Goal: Task Accomplishment & Management: Use online tool/utility

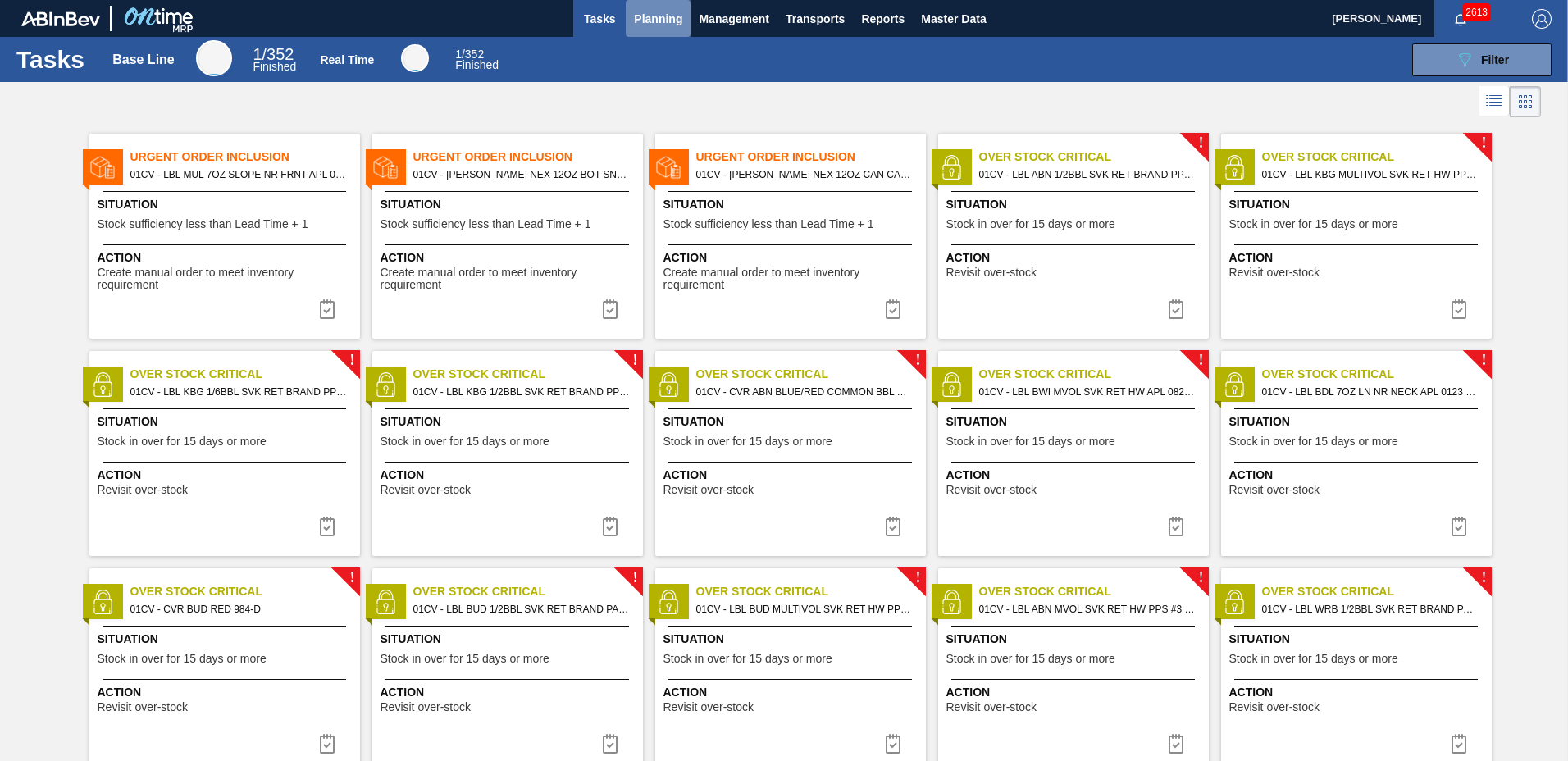
click at [674, 16] on span "Planning" at bounding box center [657, 19] width 48 height 20
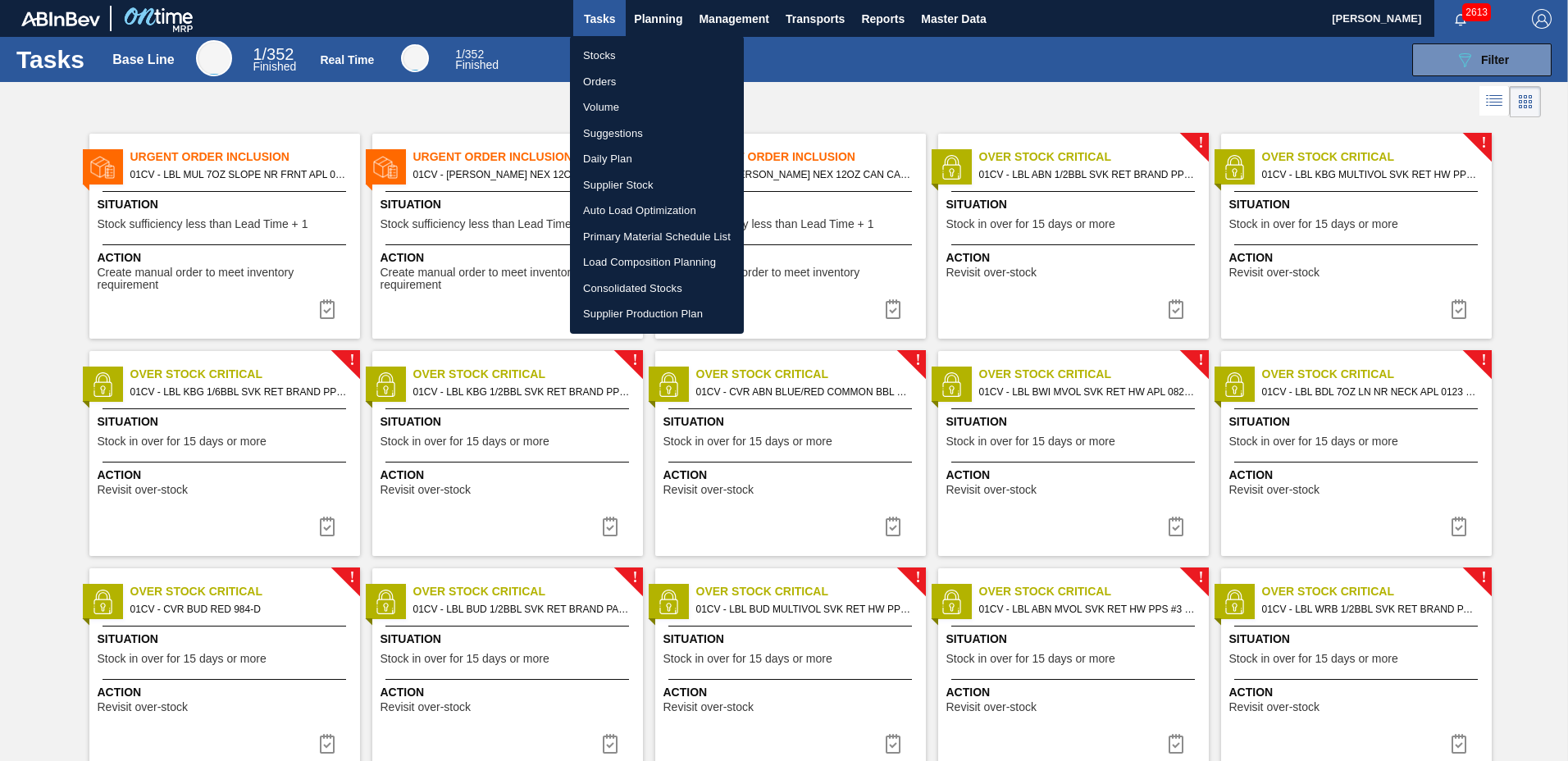
click at [623, 266] on li "Load Composition Planning" at bounding box center [656, 262] width 174 height 26
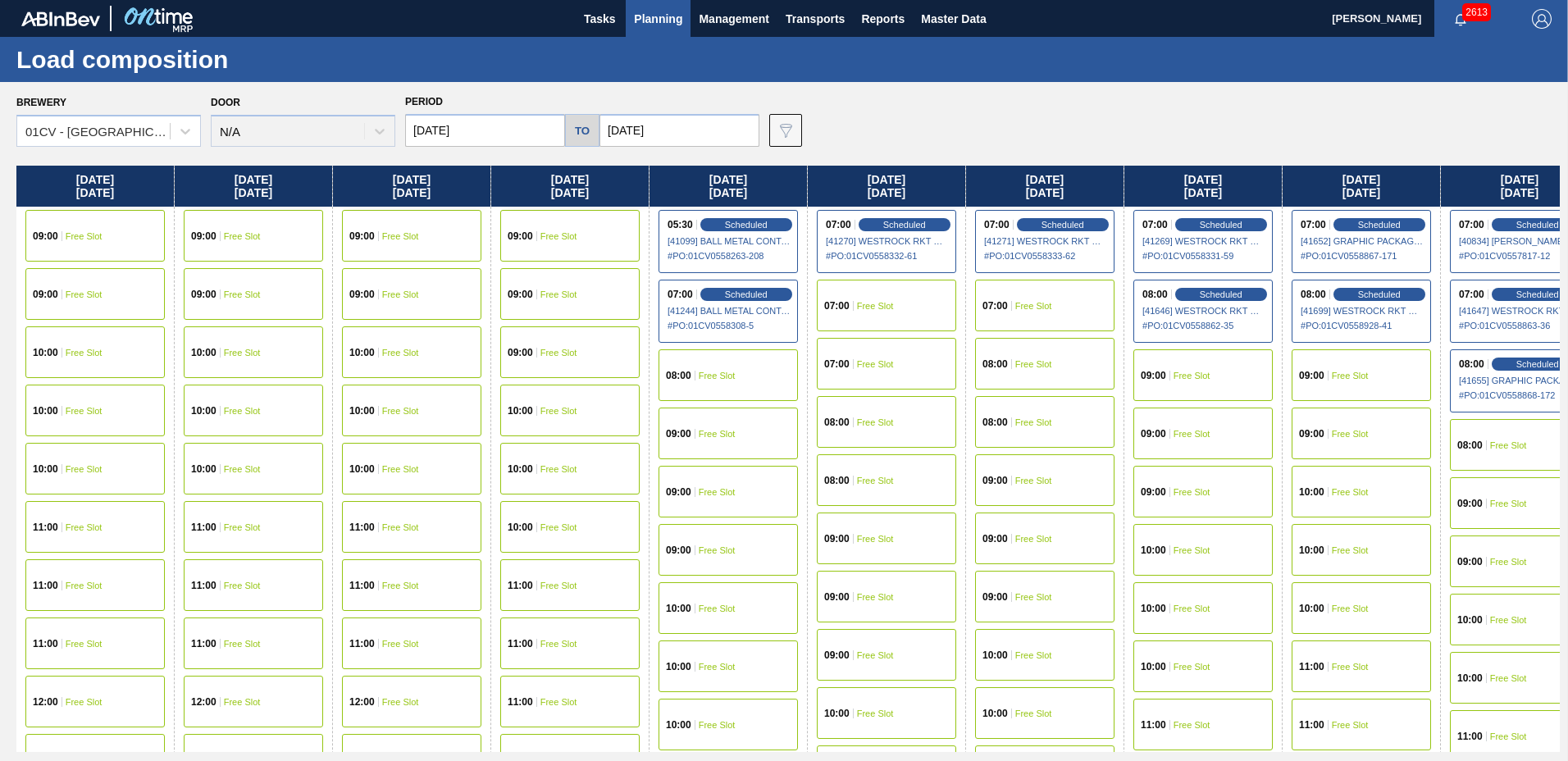
click at [685, 127] on input "[DATE]" at bounding box center [679, 130] width 160 height 33
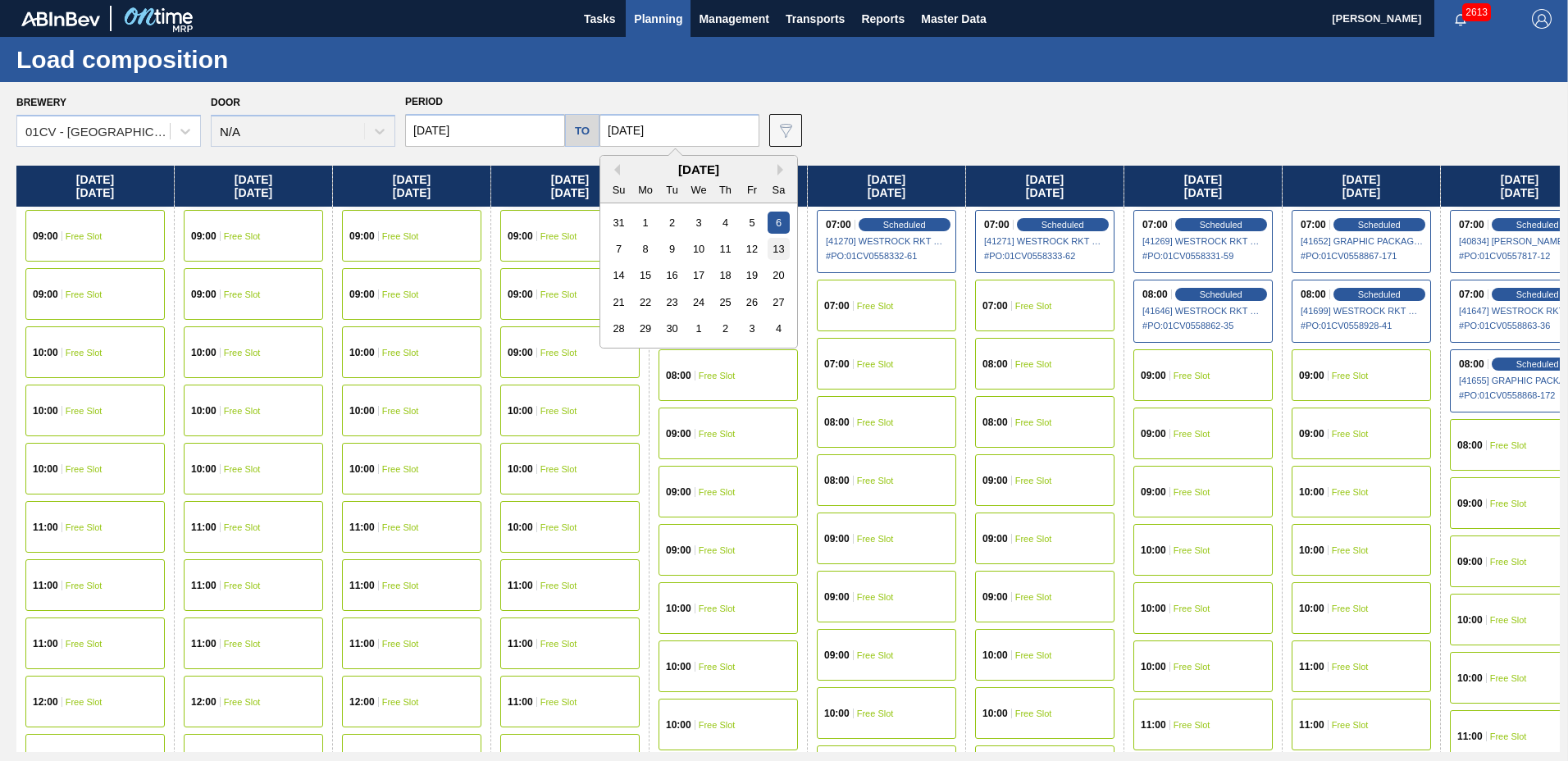
click at [771, 254] on div "13" at bounding box center [778, 248] width 22 height 22
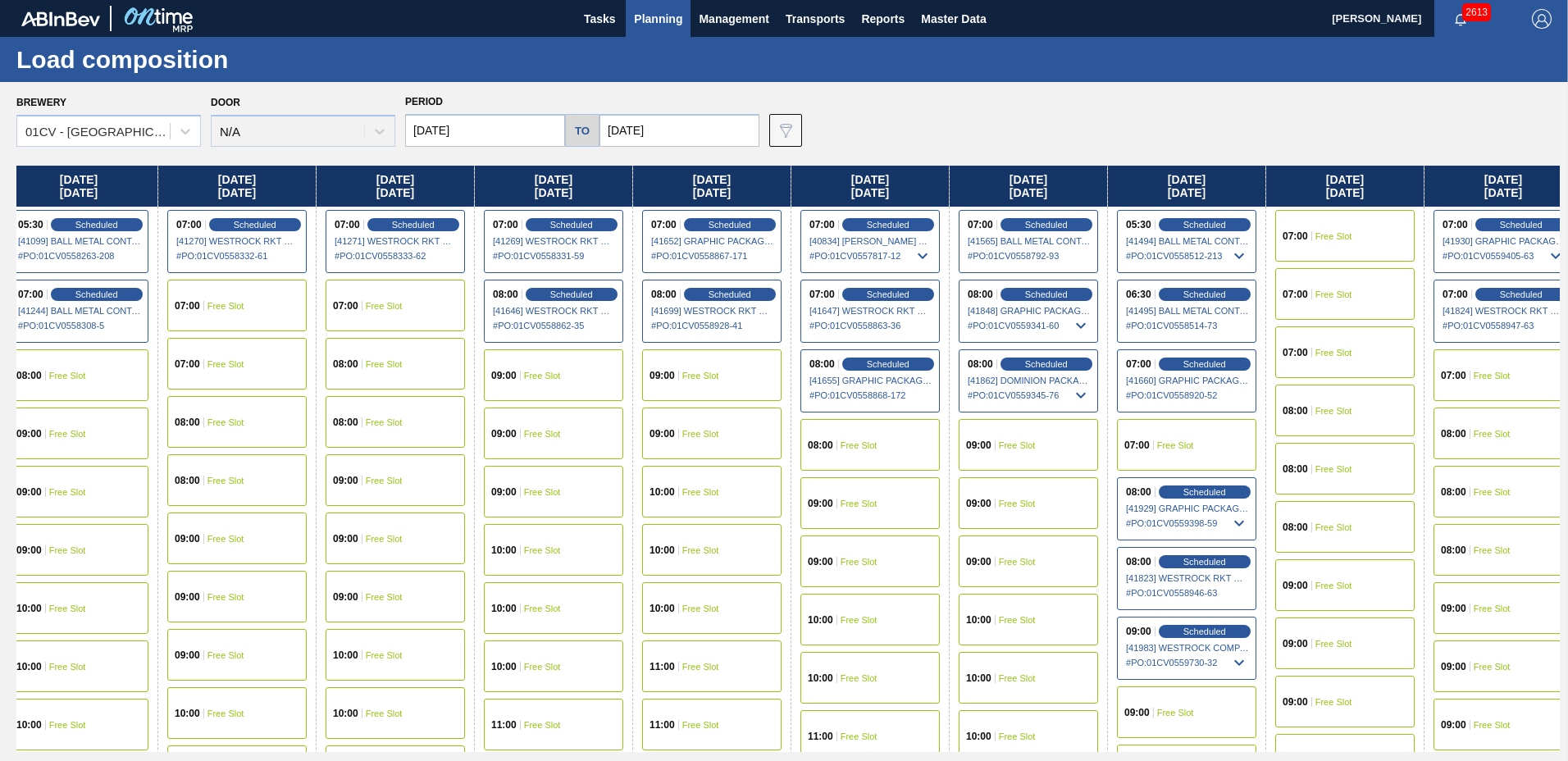
scroll to position [0, 694]
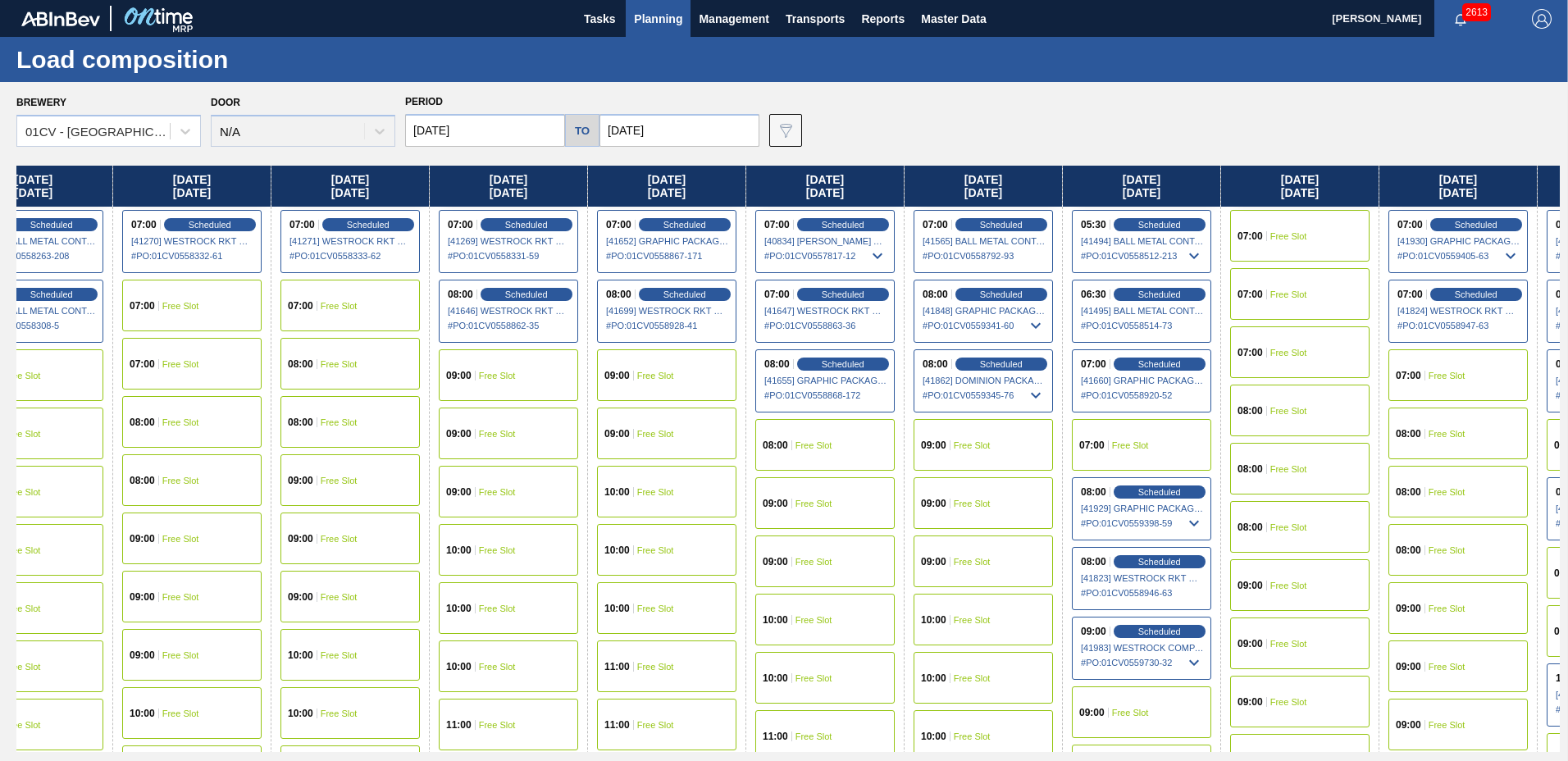
drag, startPoint x: 1236, startPoint y: 204, endPoint x: 528, endPoint y: 160, distance: 709.4
click at [528, 160] on div "Brewery 01CV - [GEOGRAPHIC_DATA] Brewery Door N/A Period [DATE] to [DATE] Data …" at bounding box center [784, 421] width 1568 height 678
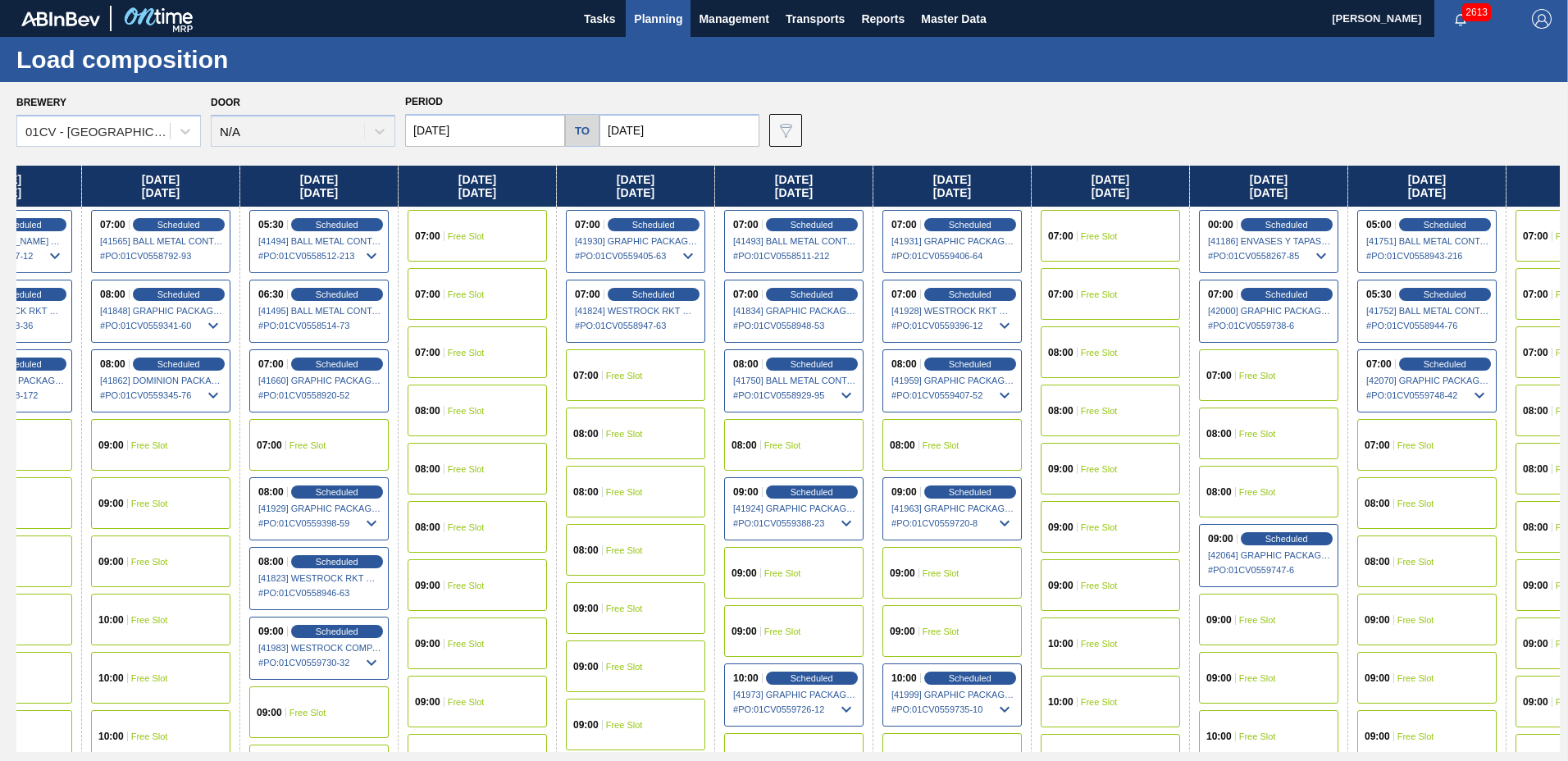
scroll to position [0, 1559]
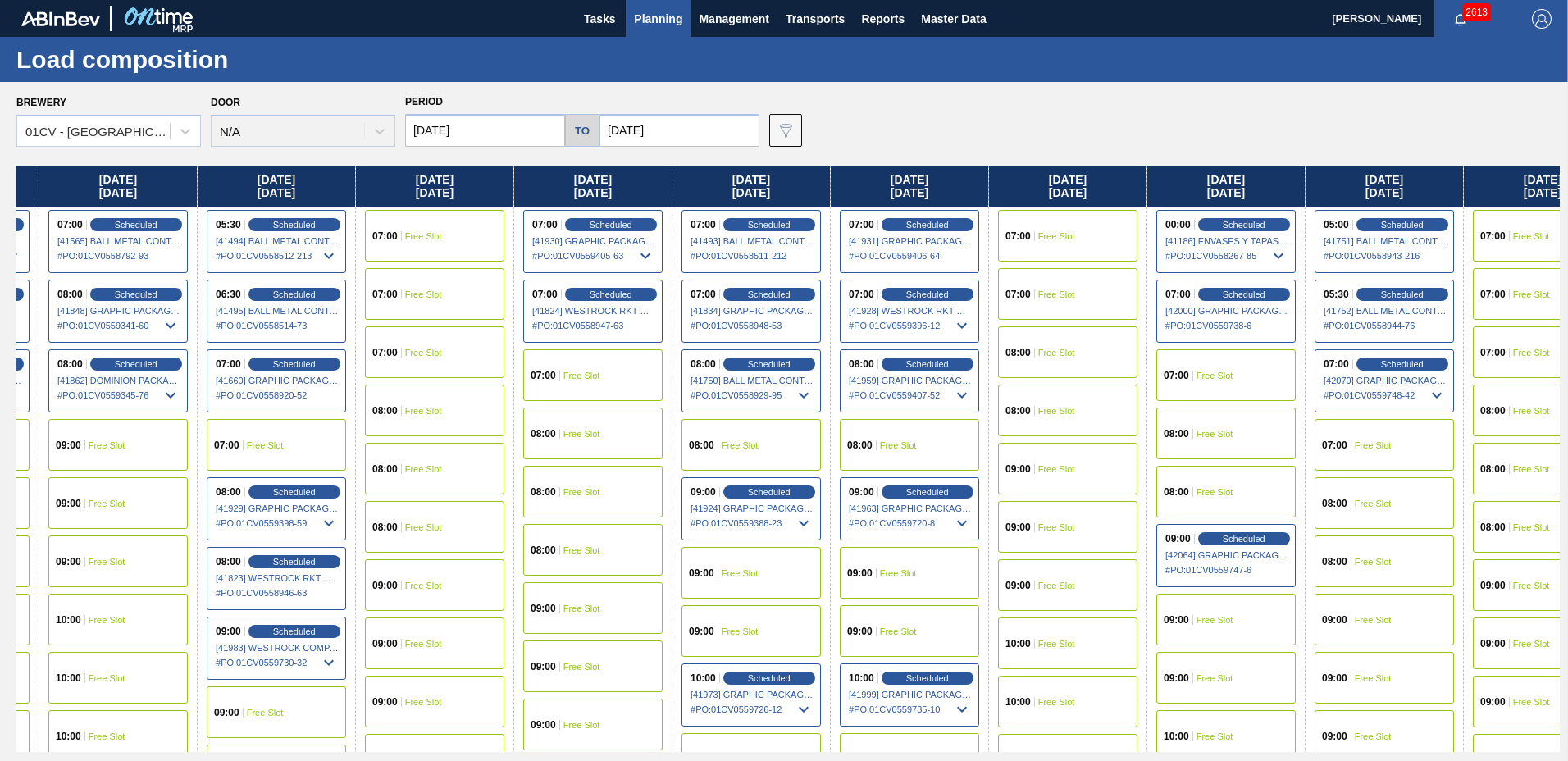
drag, startPoint x: 1277, startPoint y: 189, endPoint x: 383, endPoint y: 148, distance: 894.9
click at [383, 148] on div "Brewery 01CV - [GEOGRAPHIC_DATA] Brewery Door N/A Period [DATE] to [DATE] Data …" at bounding box center [784, 421] width 1568 height 678
click at [1216, 187] on div "[DATE]" at bounding box center [1226, 186] width 158 height 41
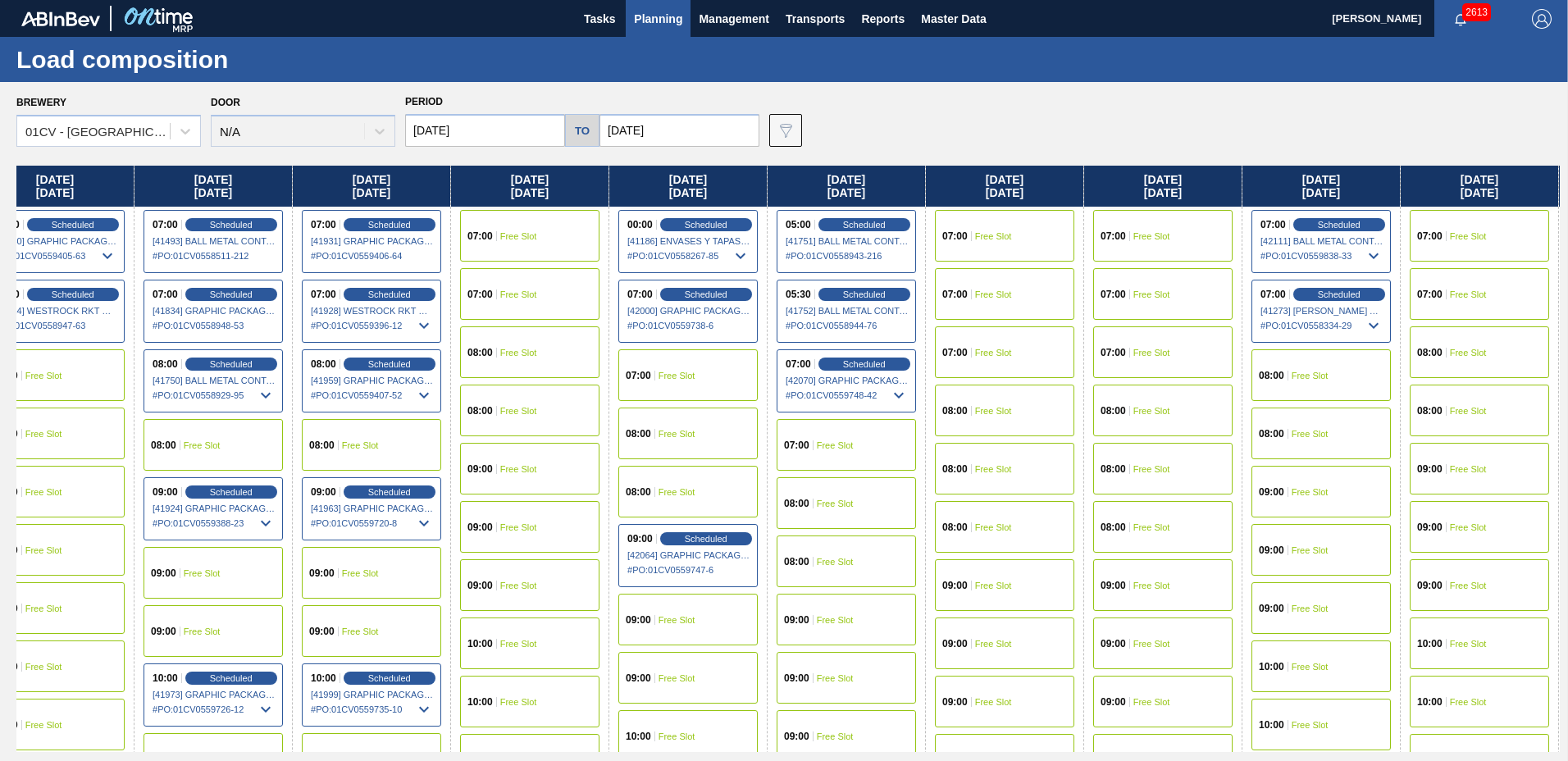
drag, startPoint x: 1216, startPoint y: 187, endPoint x: 651, endPoint y: 235, distance: 567.0
click at [651, 235] on div "[DATE] 09:00 Free Slot 09:00 Free Slot 10:00 Free Slot 10:00 Free Slot 10:00 Fr…" at bounding box center [787, 459] width 1543 height 586
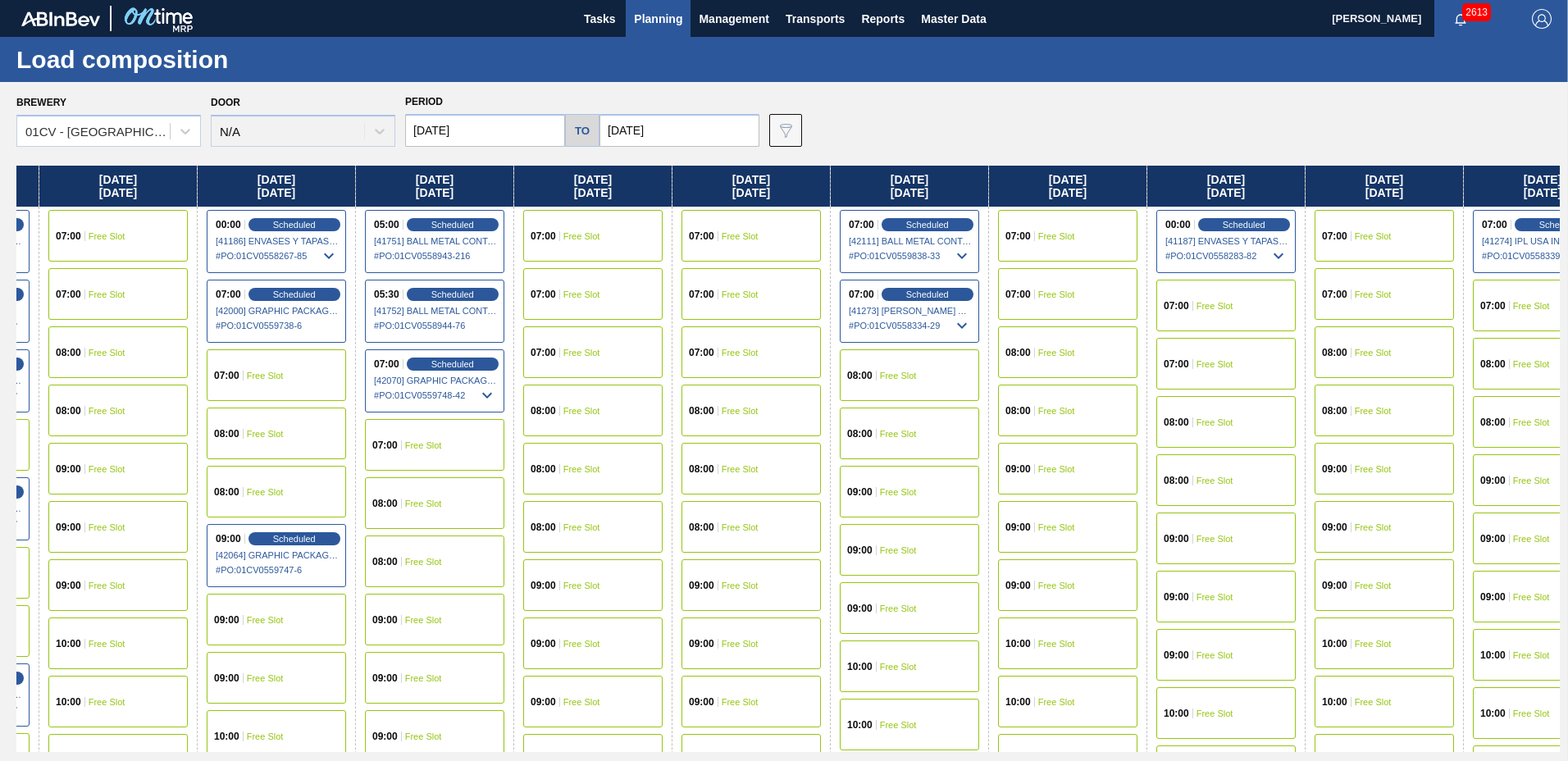
scroll to position [0, 2515]
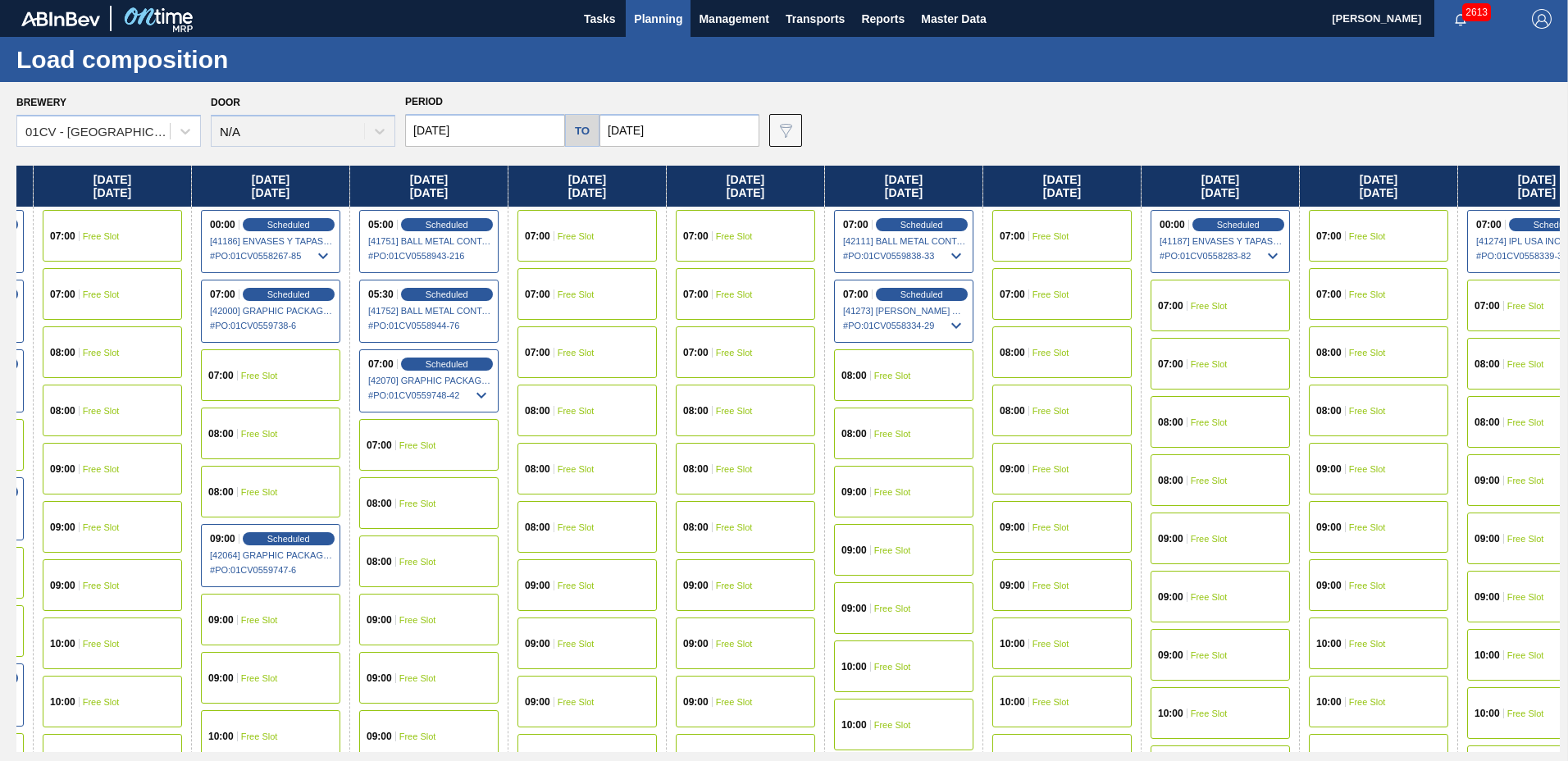
drag, startPoint x: 1351, startPoint y: 187, endPoint x: 922, endPoint y: 174, distance: 429.2
click at [922, 174] on div "[DATE] 09:00 Free Slot 09:00 Free Slot 10:00 Free Slot 10:00 Free Slot 10:00 Fr…" at bounding box center [787, 459] width 1543 height 586
click at [639, 140] on input "[DATE]" at bounding box center [679, 130] width 160 height 33
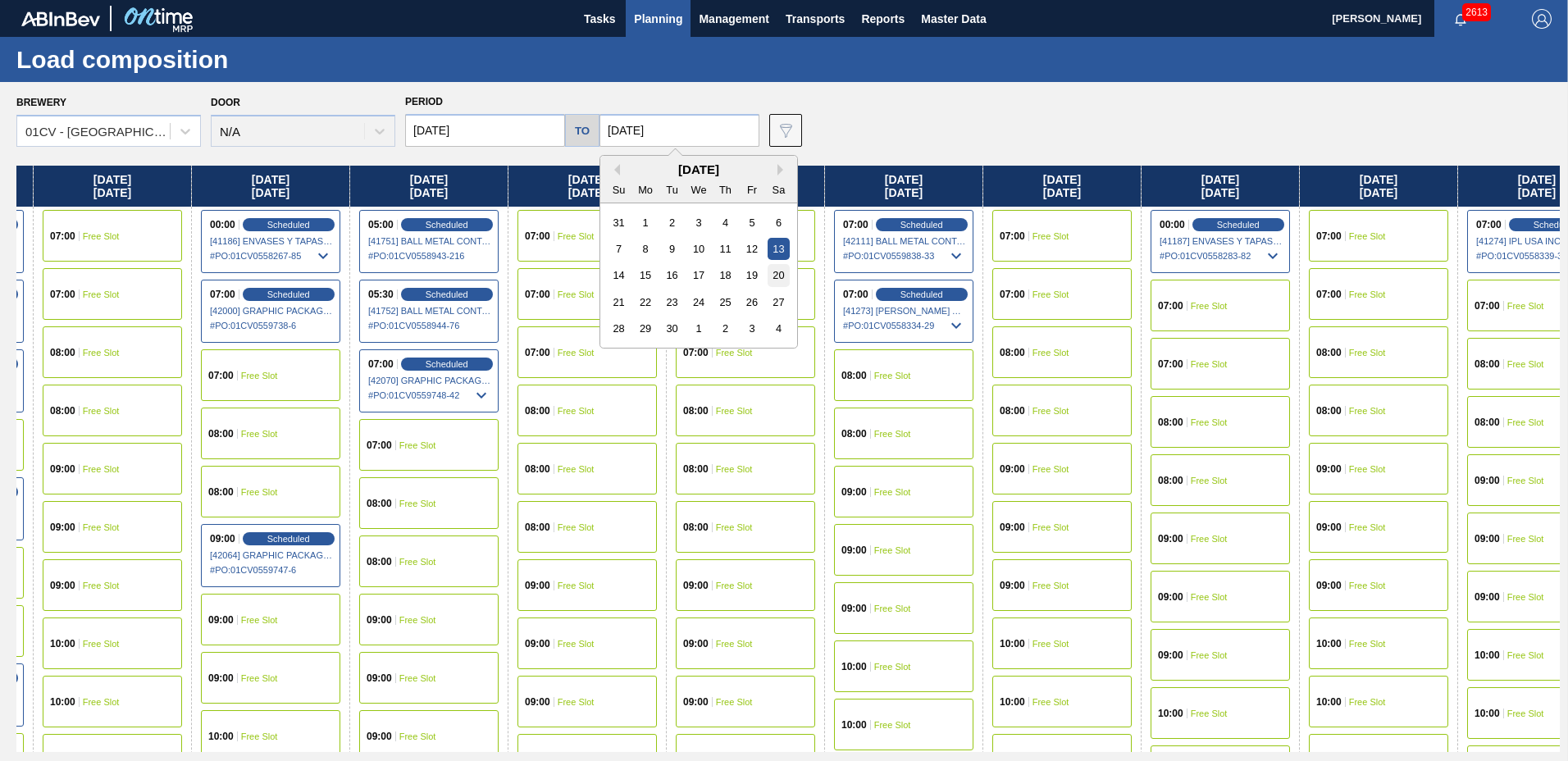
click at [768, 269] on div "20" at bounding box center [778, 275] width 22 height 22
type input "[DATE]"
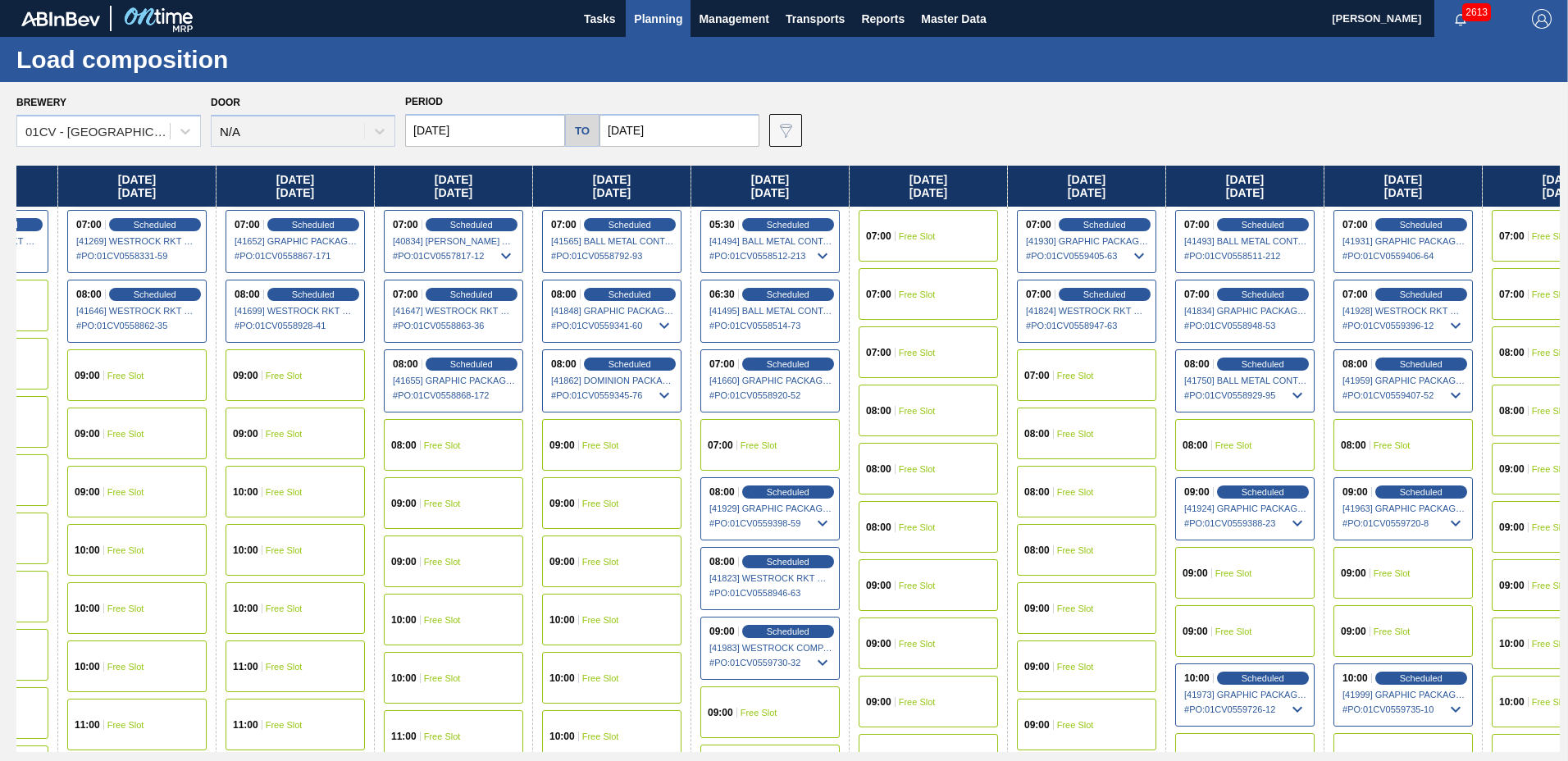
drag, startPoint x: 1519, startPoint y: 190, endPoint x: 389, endPoint y: 473, distance: 1164.9
click at [389, 473] on div "[DATE] 09:00 Free Slot 09:00 Free Slot 10:00 Free Slot 10:00 Free Slot 10:00 Fr…" at bounding box center [787, 459] width 1543 height 586
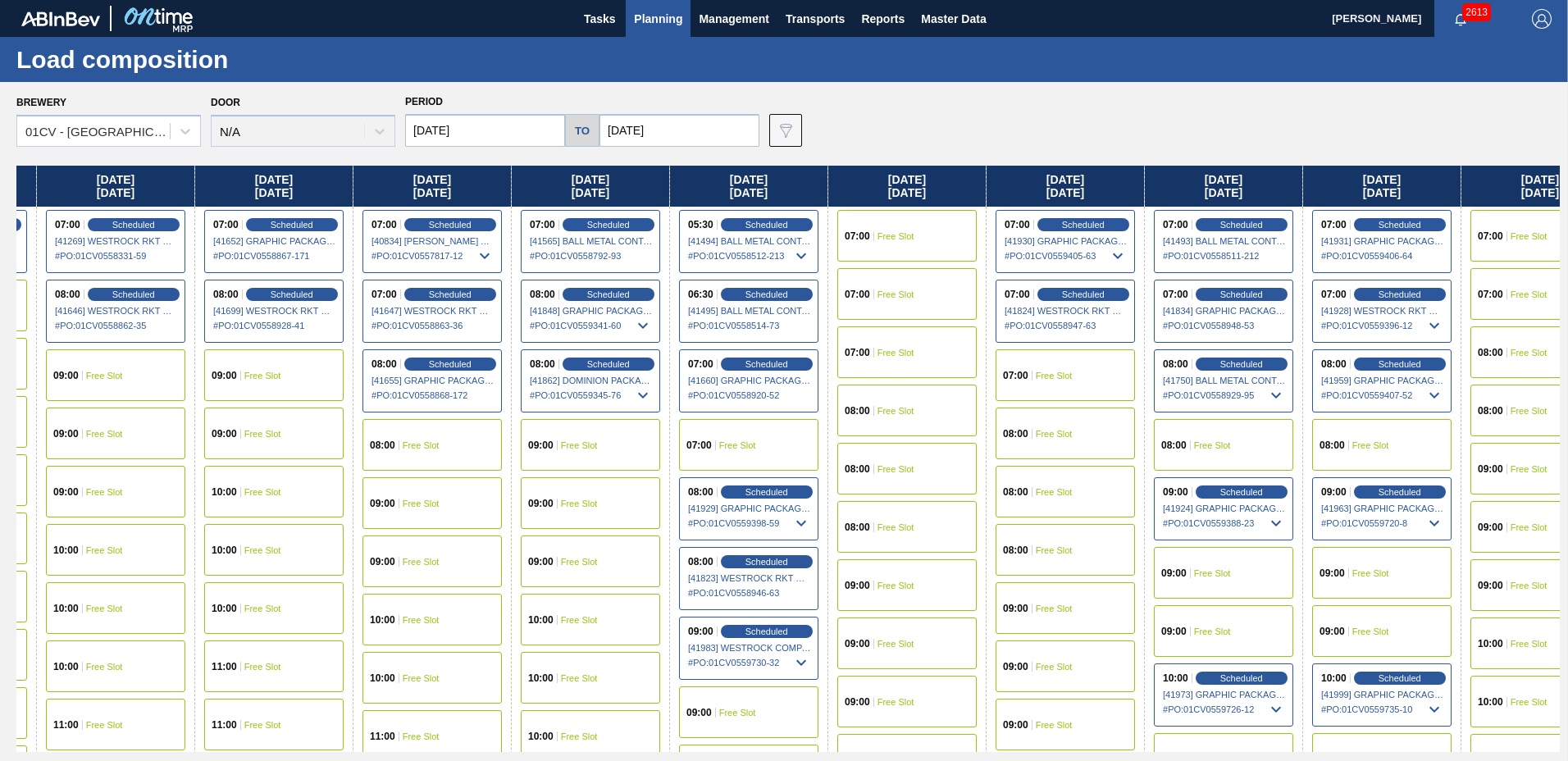
click at [1451, 179] on div "[DATE]" at bounding box center [1381, 186] width 158 height 41
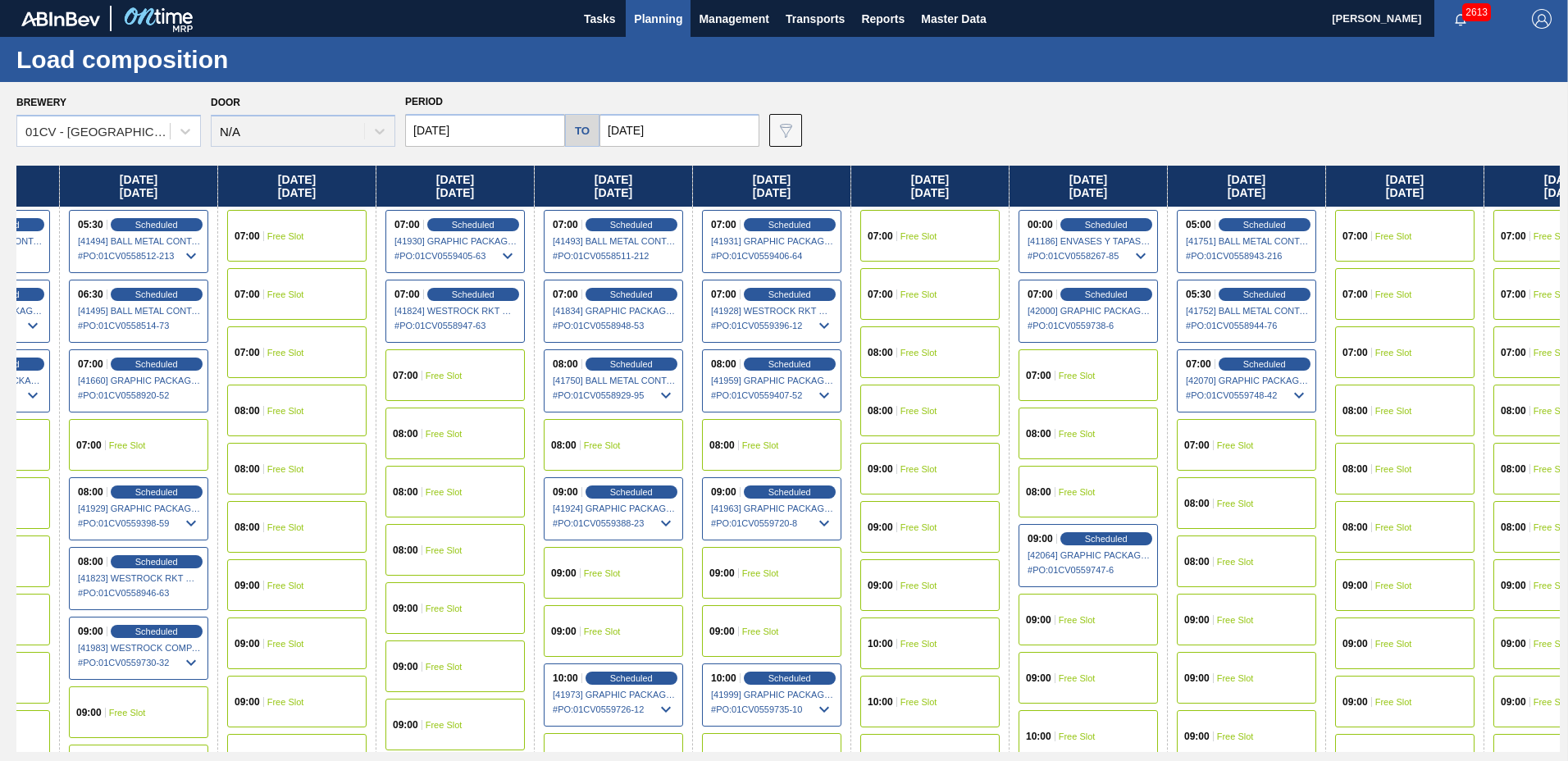
scroll to position [0, 1951]
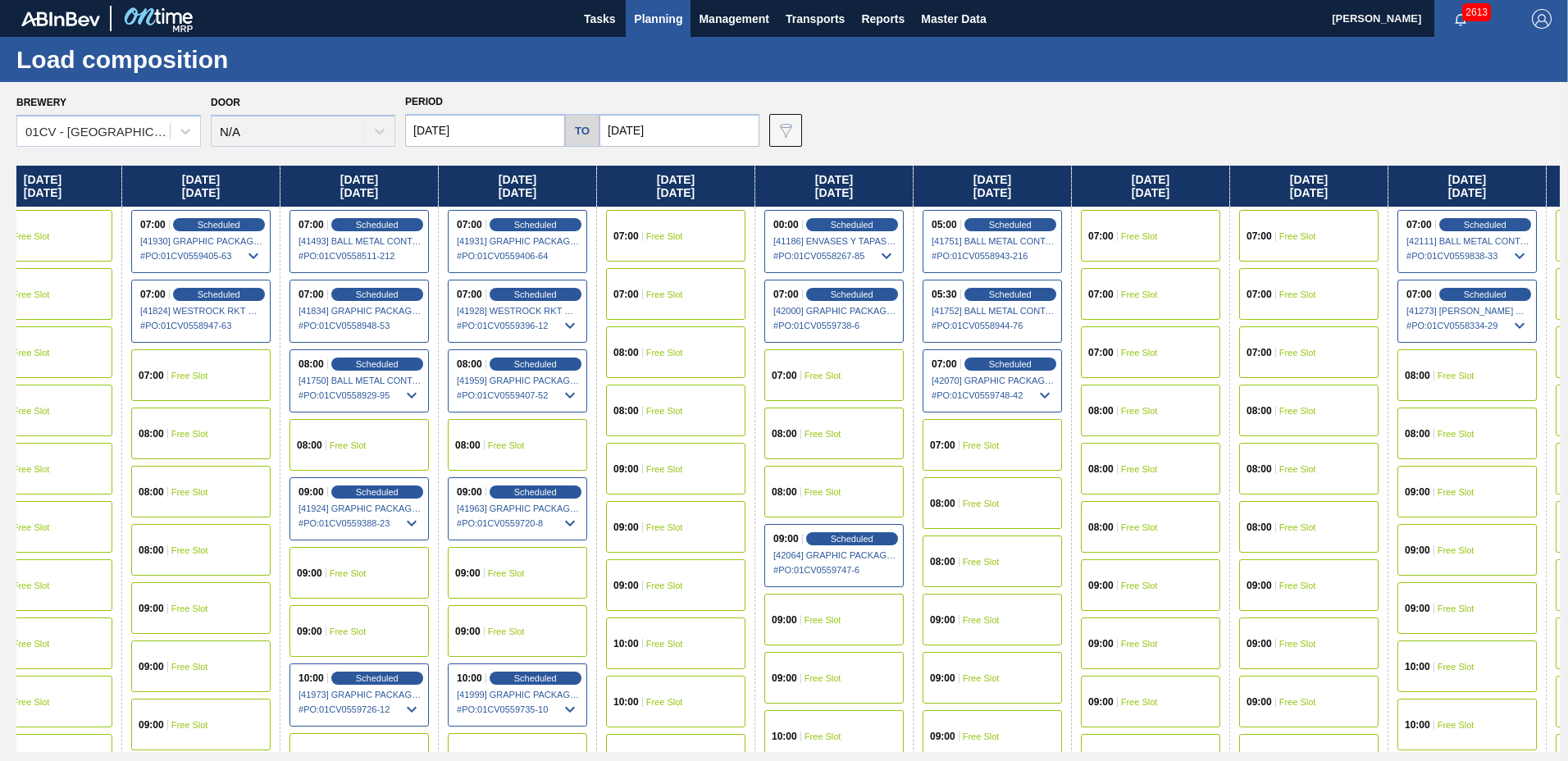
drag, startPoint x: 1451, startPoint y: 179, endPoint x: 567, endPoint y: 288, distance: 890.7
click at [567, 288] on div "[DATE] 09:00 Free Slot 09:00 Free Slot 10:00 Free Slot 10:00 Free Slot 10:00 Fr…" at bounding box center [787, 459] width 1543 height 586
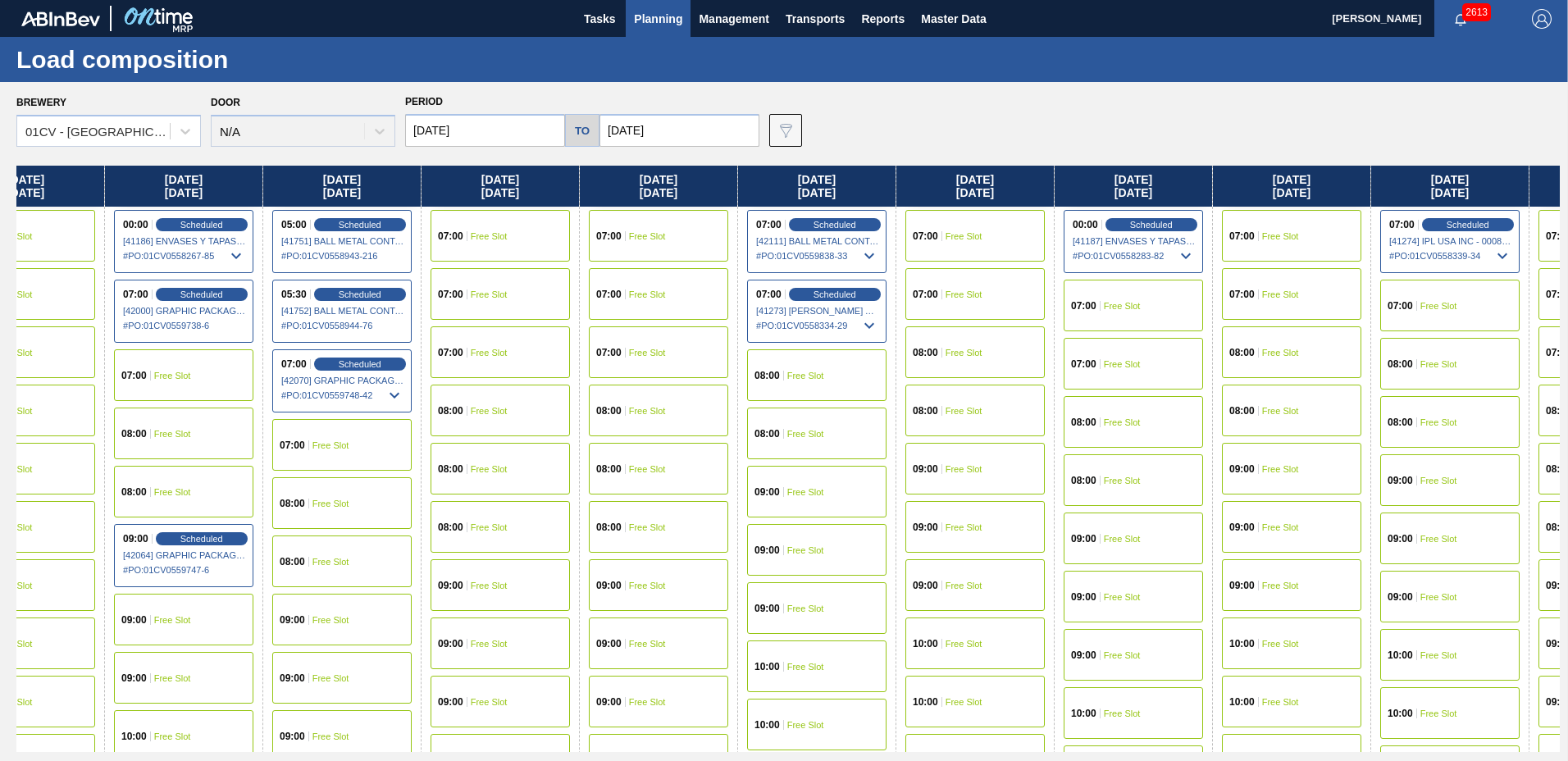
scroll to position [0, 2610]
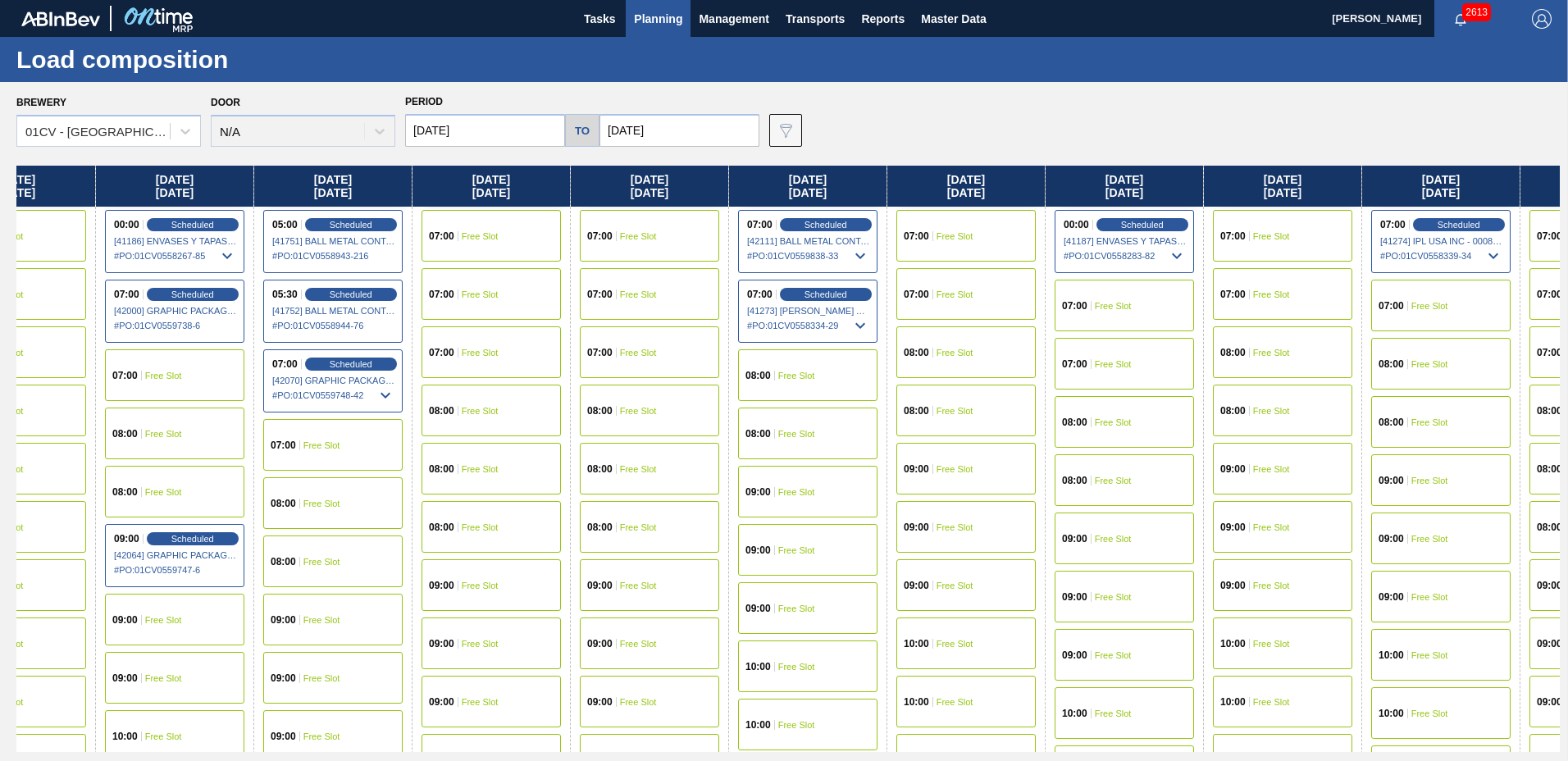
drag, startPoint x: 1441, startPoint y: 189, endPoint x: 773, endPoint y: 198, distance: 668.1
click at [773, 198] on div "[DATE] 09:00 Free Slot 09:00 Free Slot 10:00 Free Slot 10:00 Free Slot 10:00 Fr…" at bounding box center [787, 459] width 1543 height 586
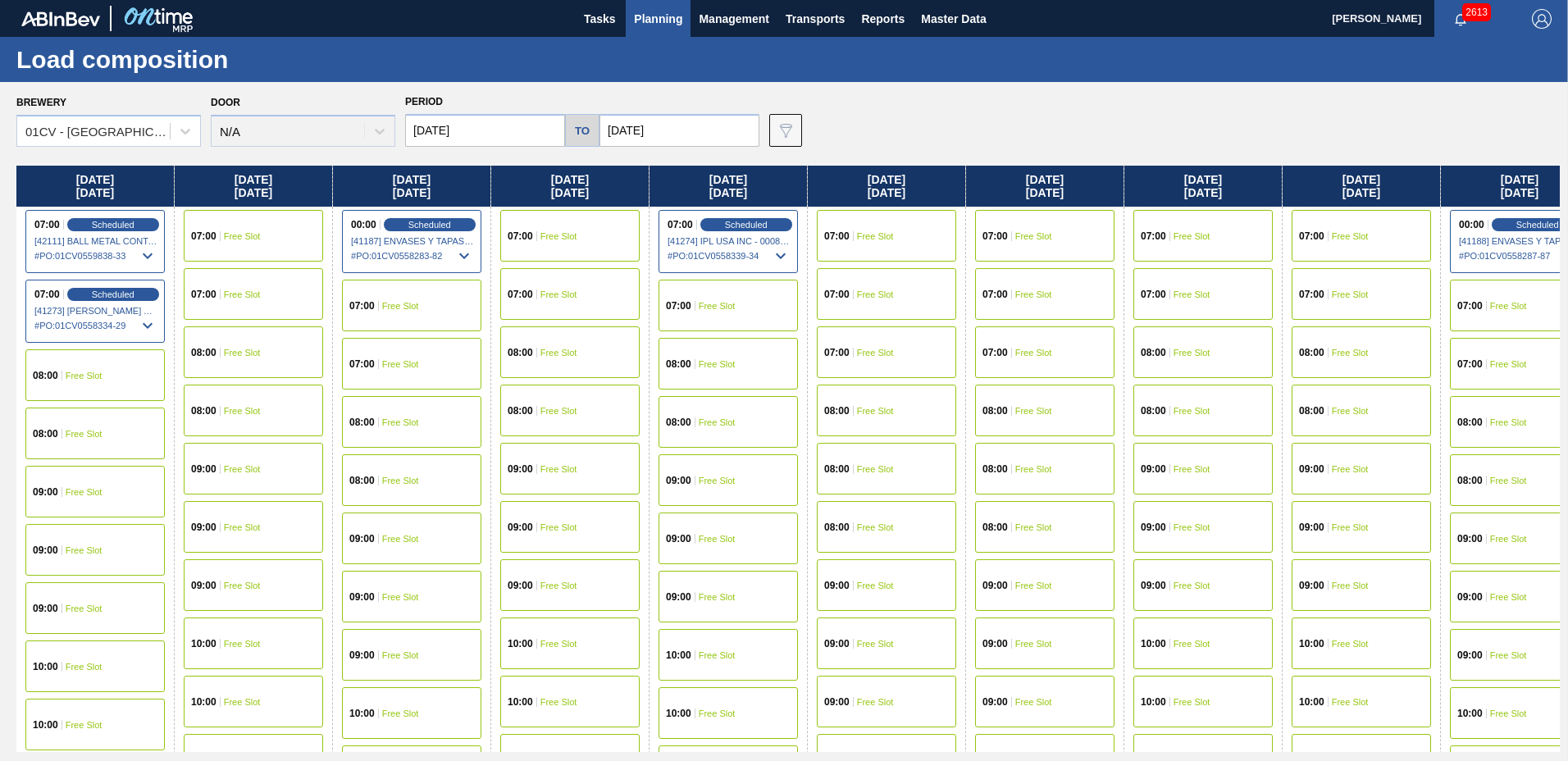
scroll to position [0, 3341]
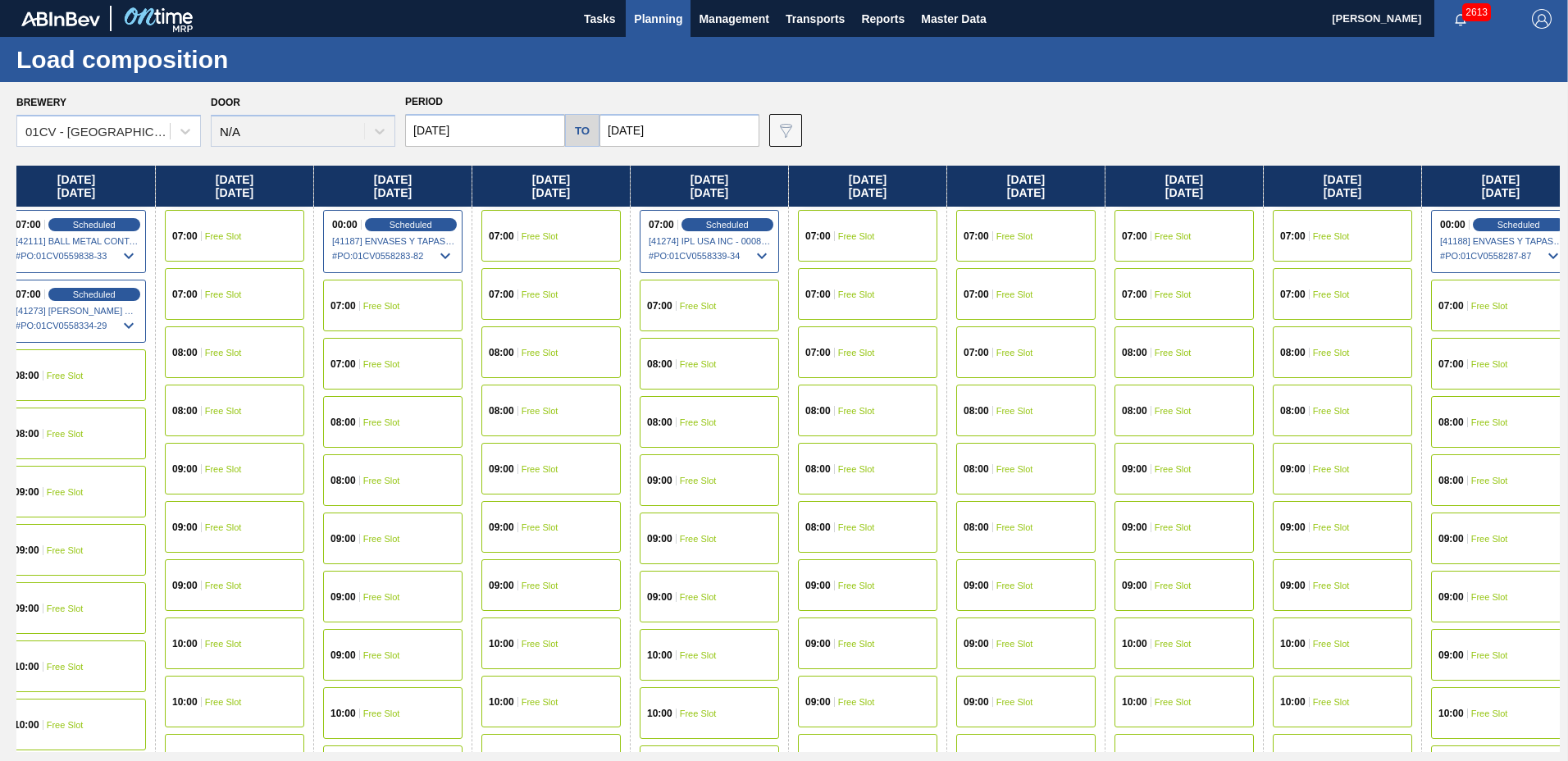
drag, startPoint x: 1328, startPoint y: 171, endPoint x: 568, endPoint y: 164, distance: 760.0
click at [568, 164] on div "Brewery 01CV - [GEOGRAPHIC_DATA] Brewery Door N/A Period [DATE] to [DATE] Data …" at bounding box center [784, 421] width 1568 height 678
